Goal: Transaction & Acquisition: Purchase product/service

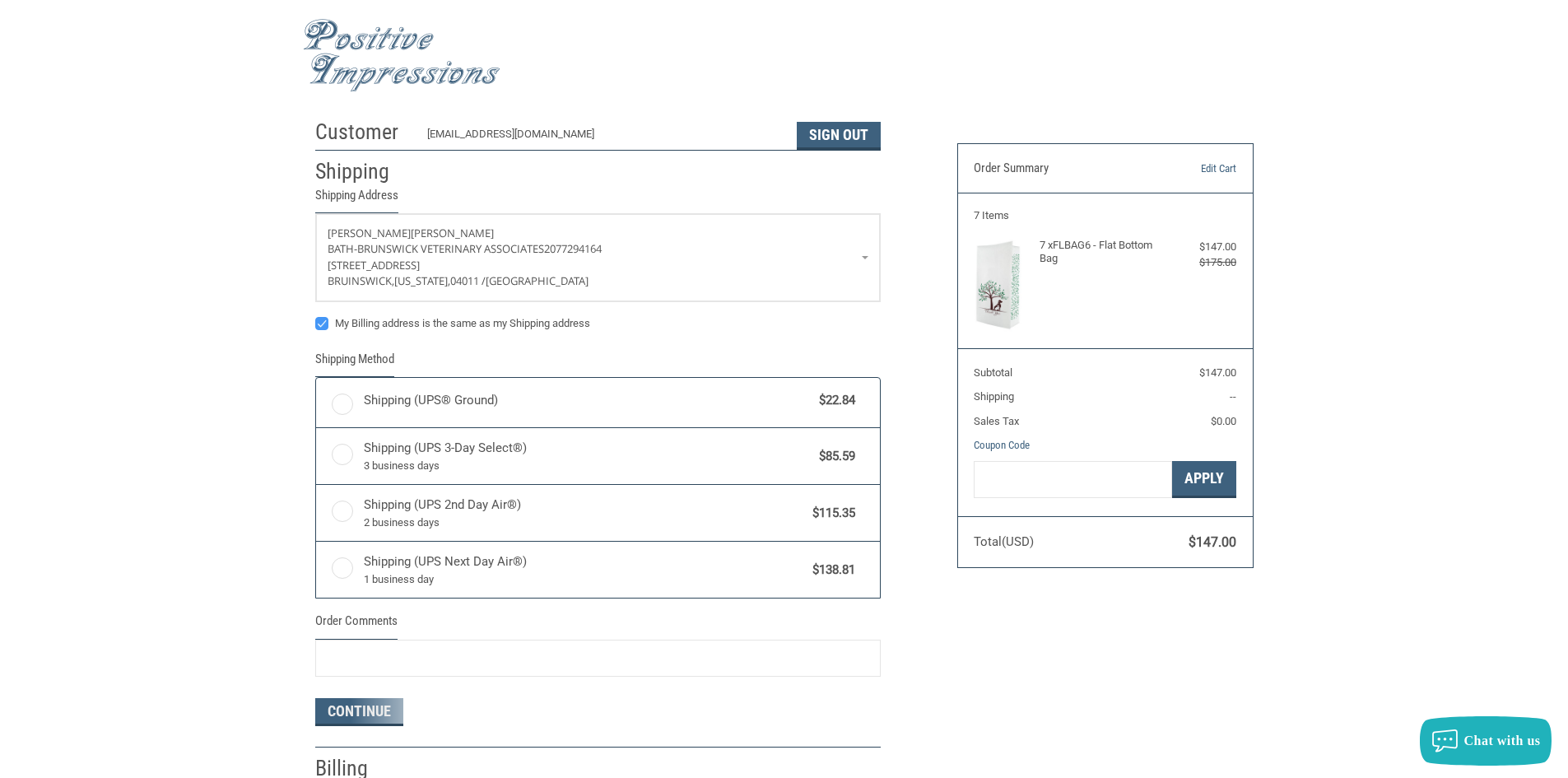
radio input "true"
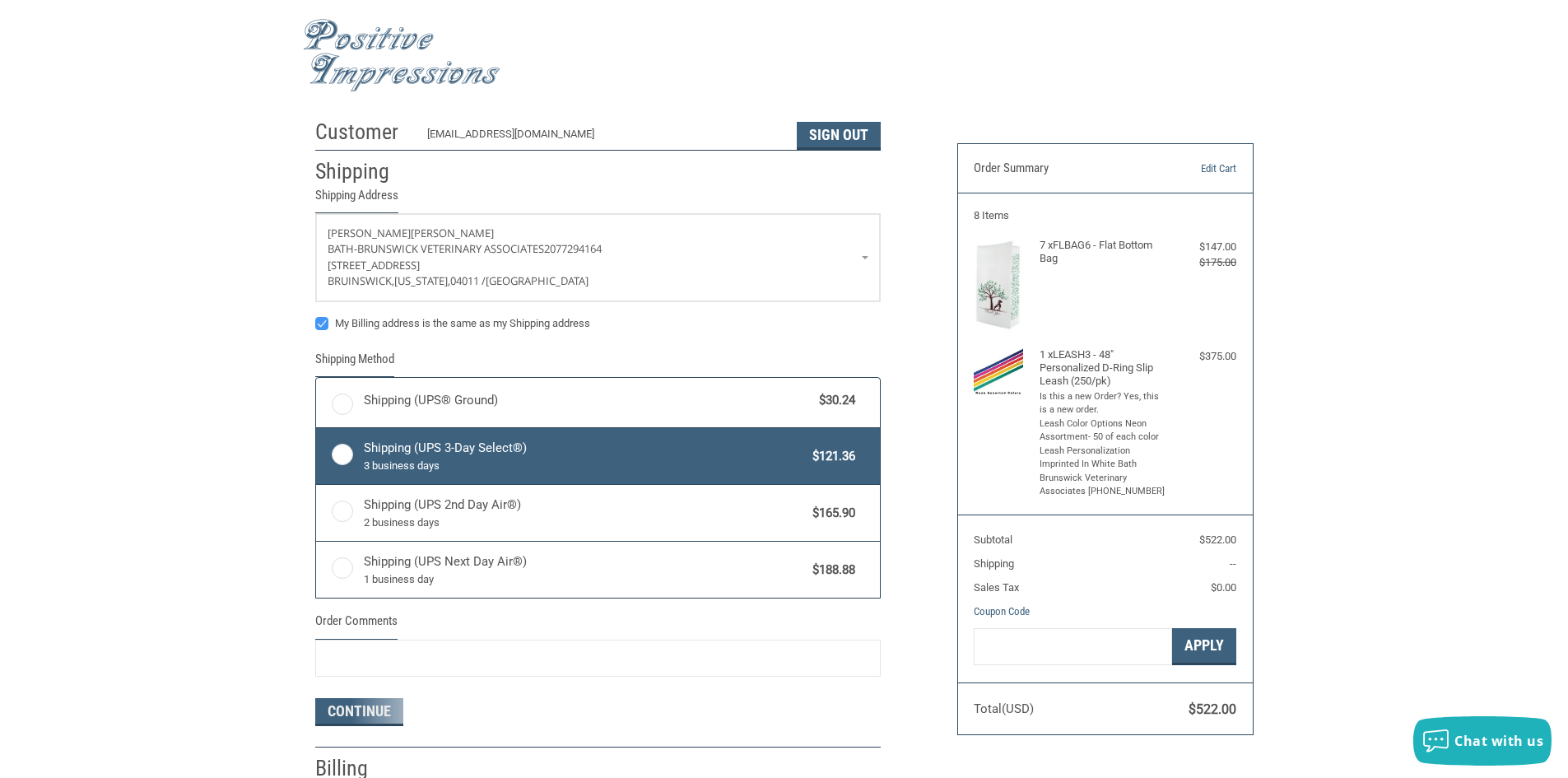
radio input "true"
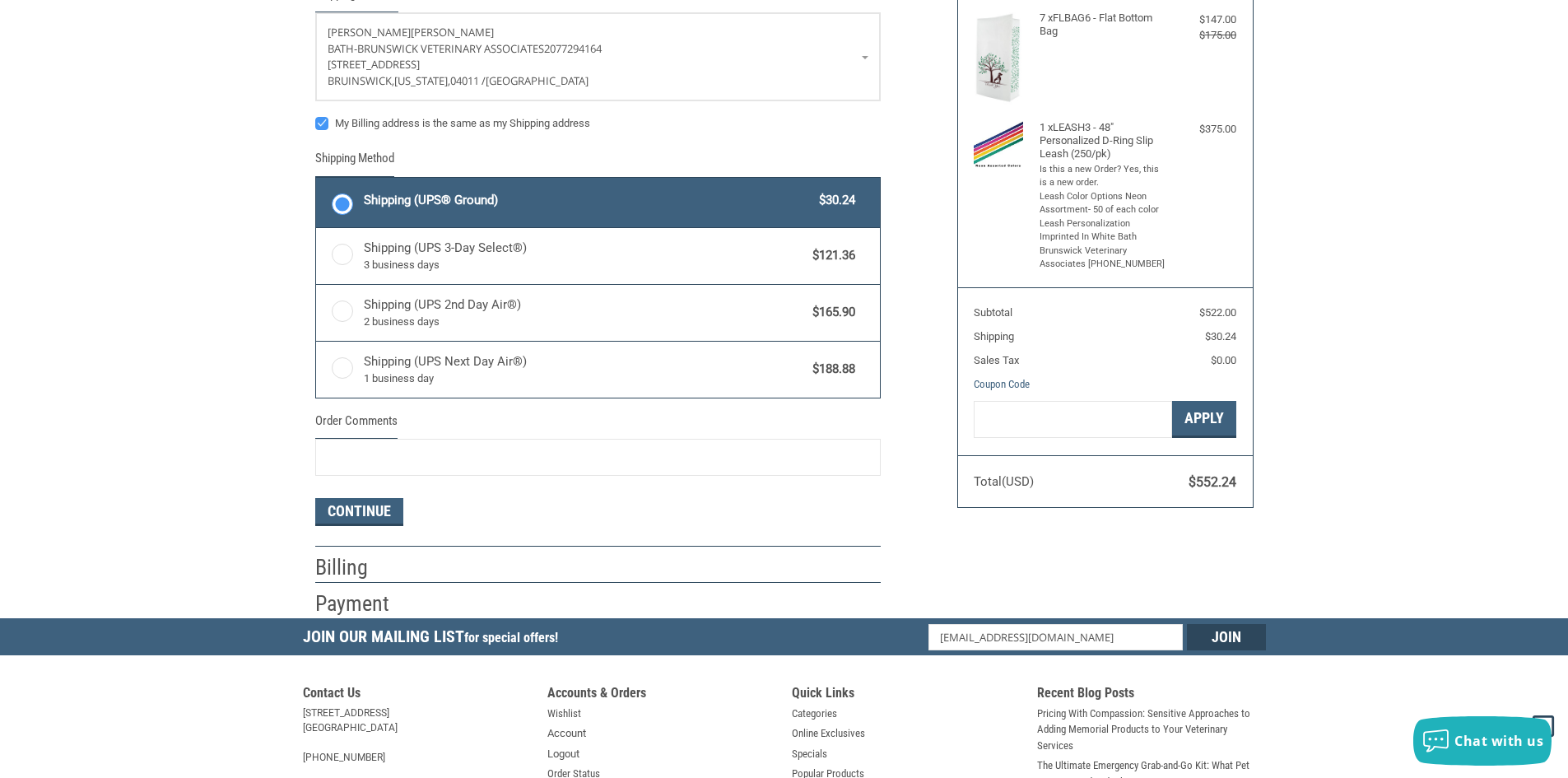
scroll to position [247, 0]
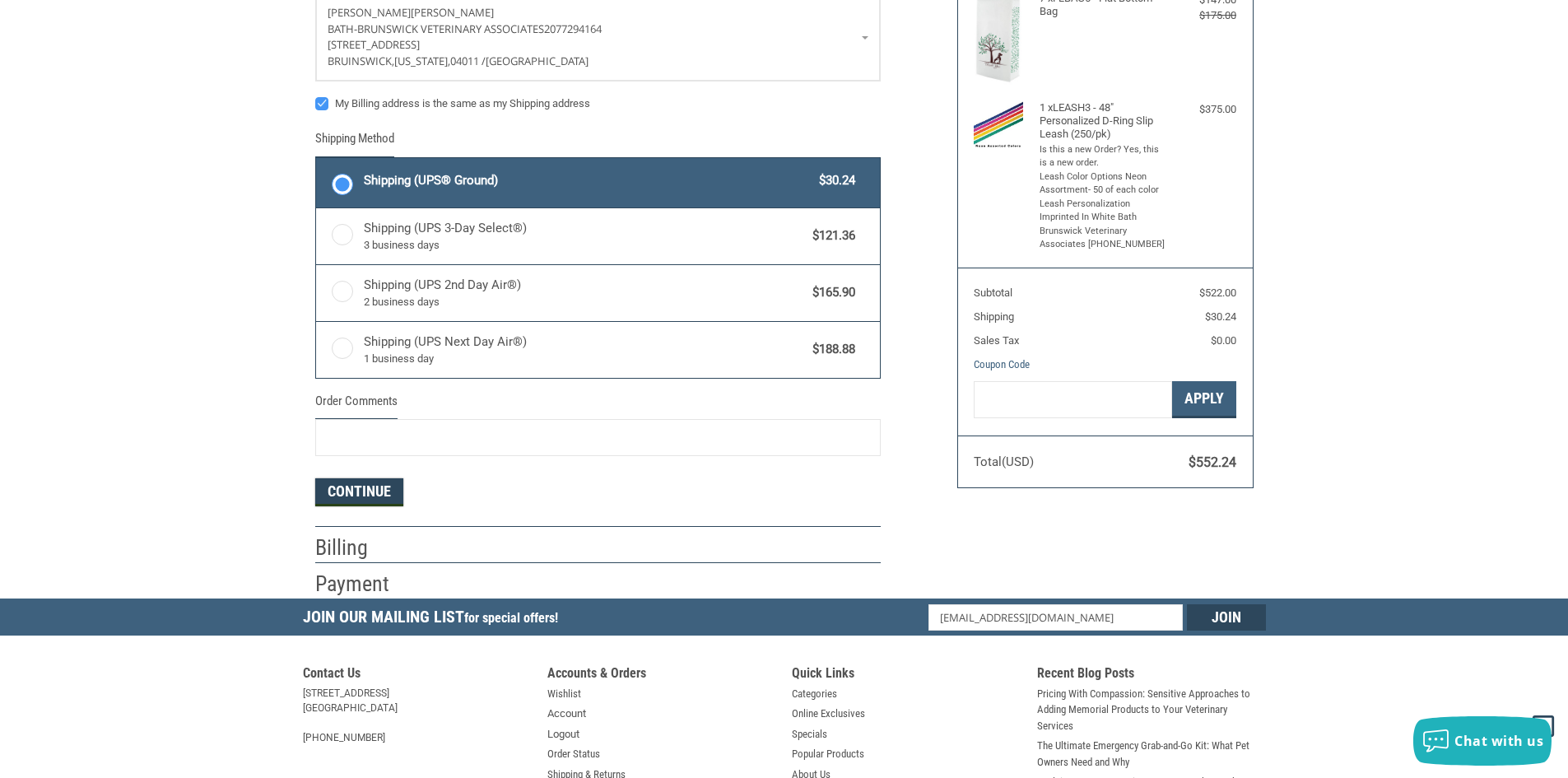
click at [341, 493] on button "Continue" at bounding box center [360, 492] width 88 height 28
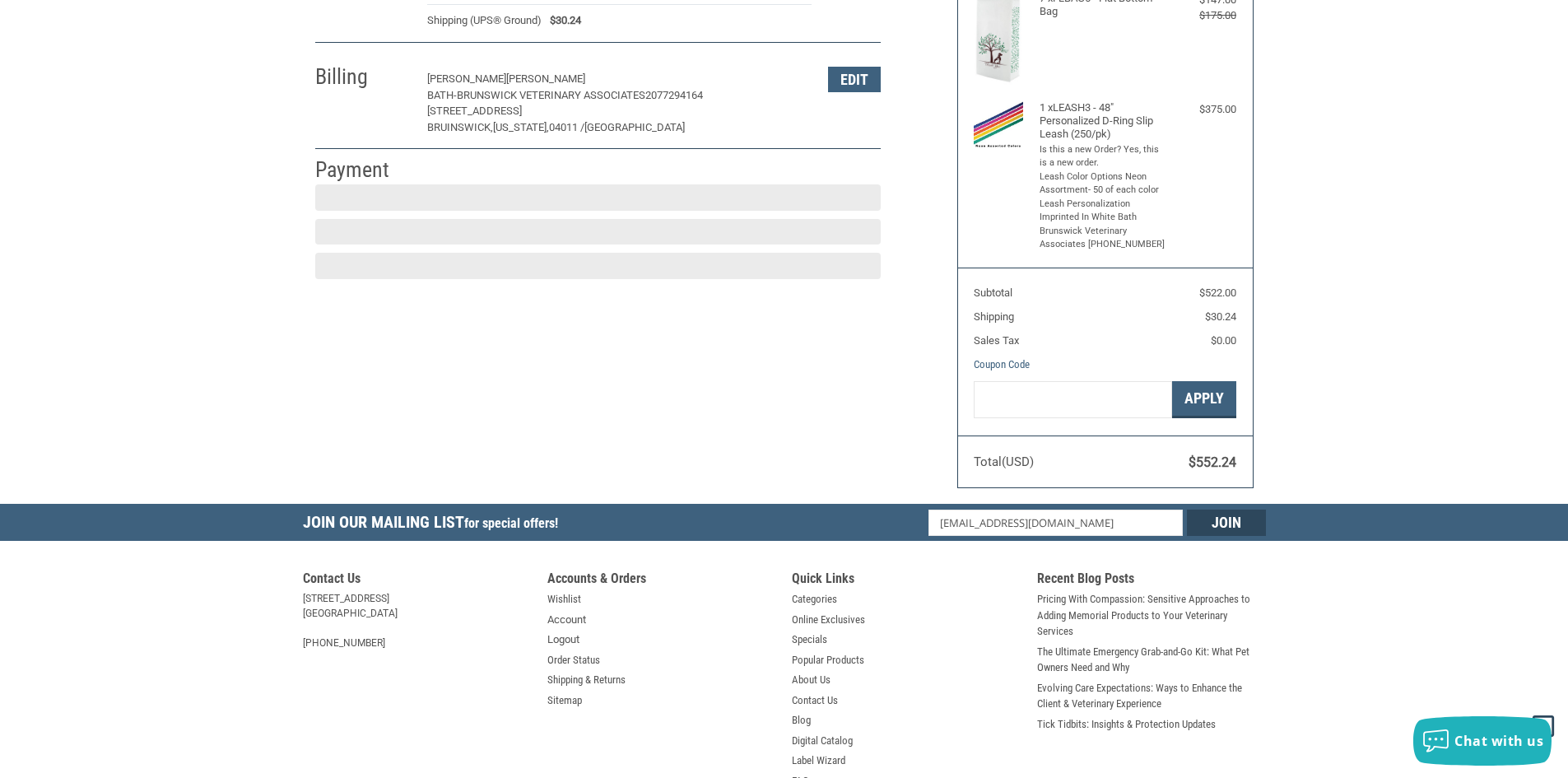
scroll to position [241, 0]
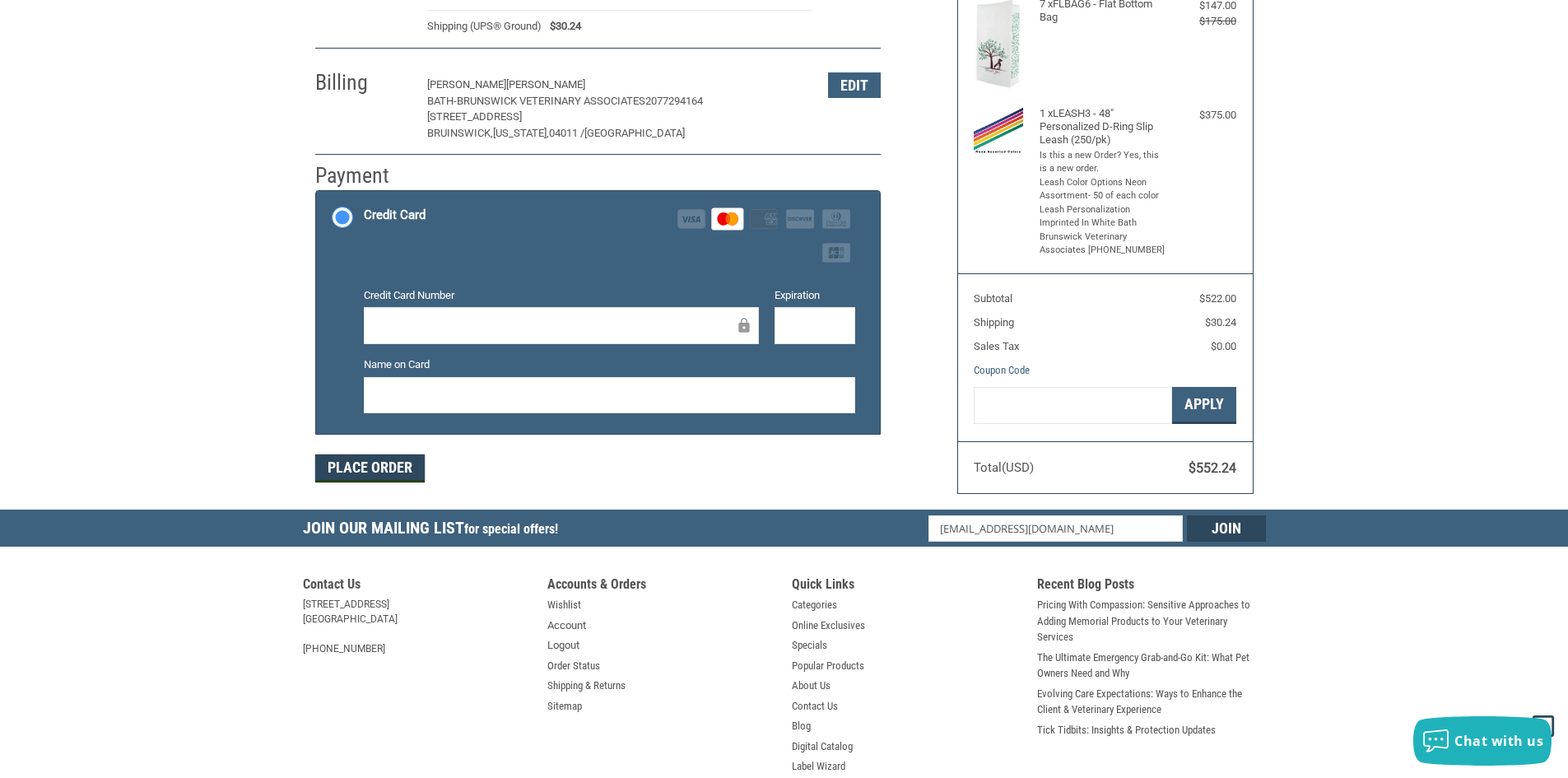
click at [391, 468] on button "Place Order" at bounding box center [370, 468] width 110 height 28
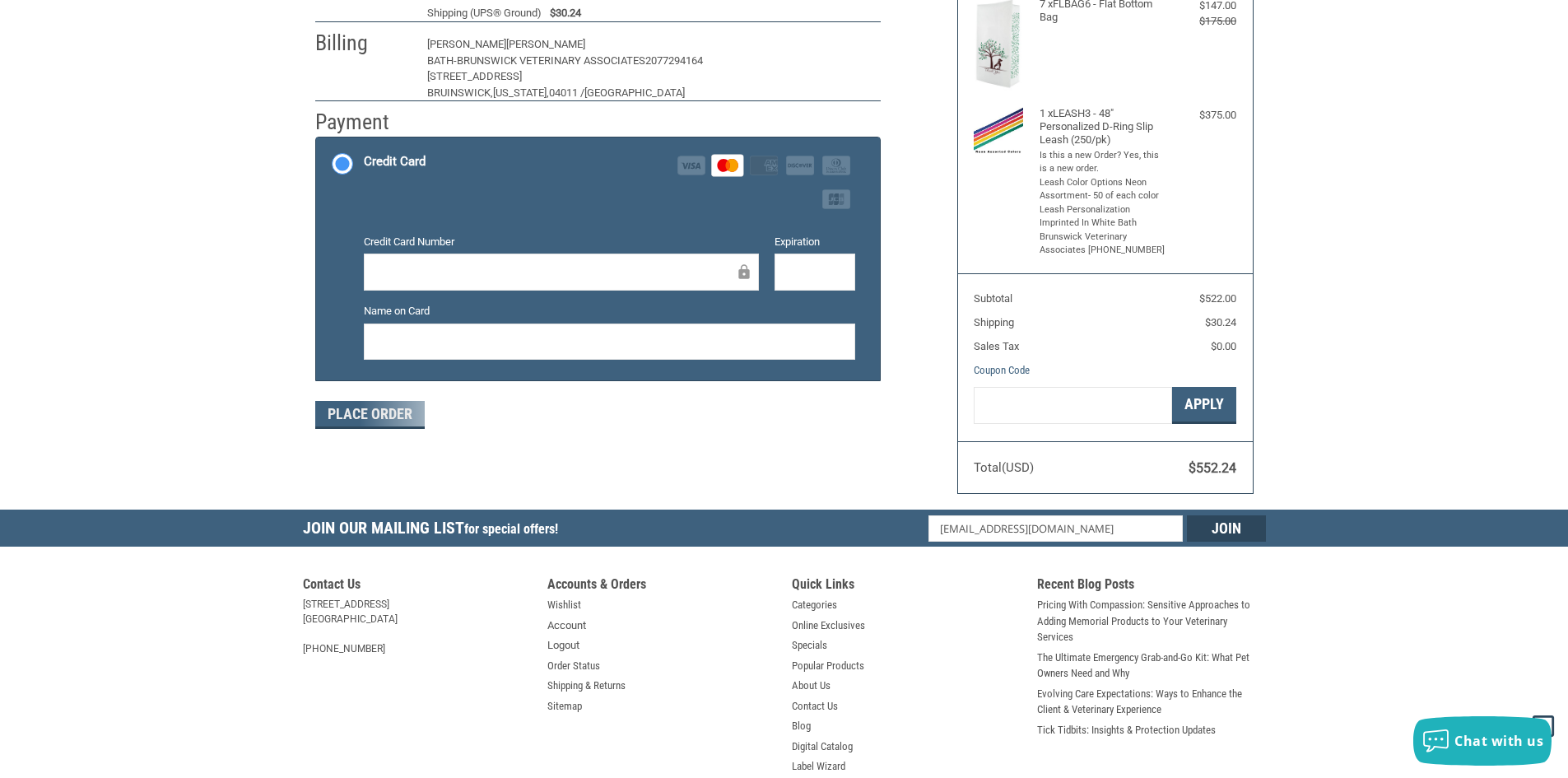
scroll to position [169, 0]
